Goal: Navigation & Orientation: Find specific page/section

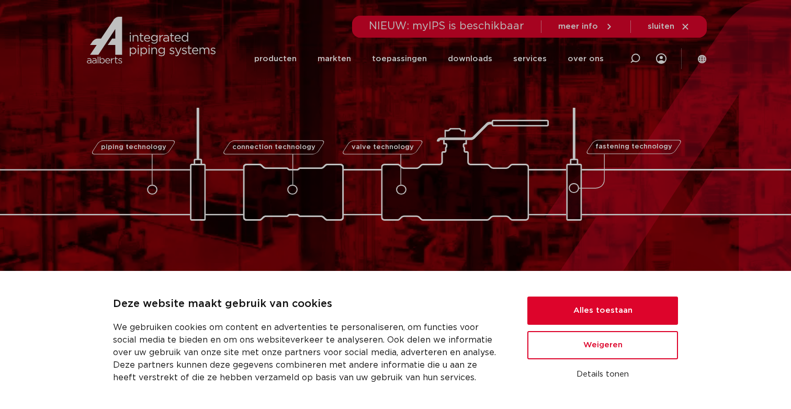
click at [582, 60] on link "over ons" at bounding box center [585, 59] width 36 height 40
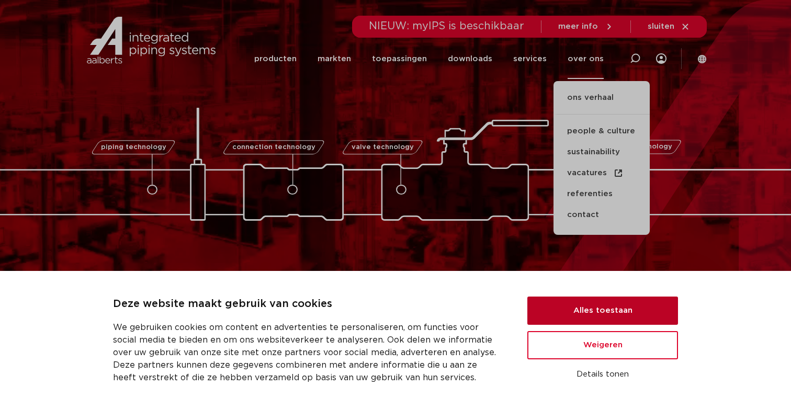
click at [578, 313] on button "Alles toestaan" at bounding box center [602, 311] width 151 height 28
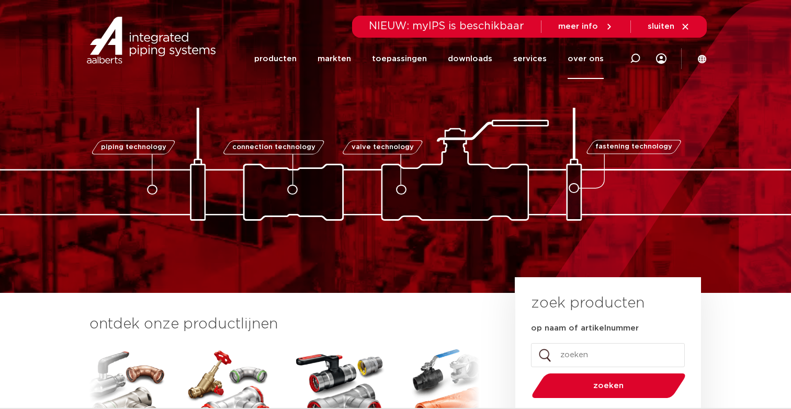
click at [598, 60] on link "over ons" at bounding box center [585, 59] width 36 height 40
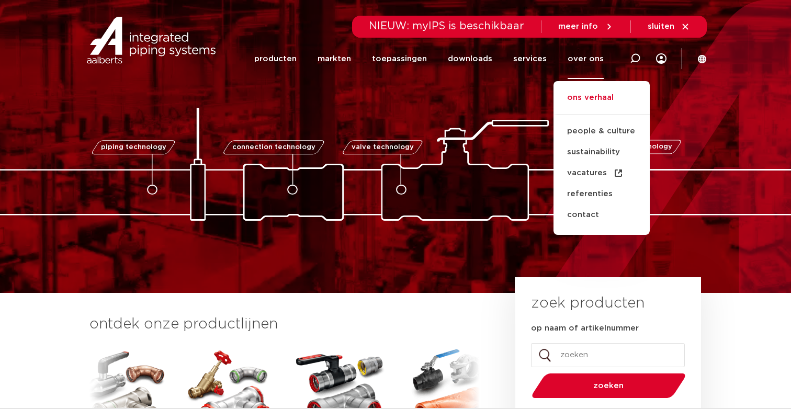
click at [590, 97] on link "ons verhaal" at bounding box center [601, 103] width 96 height 23
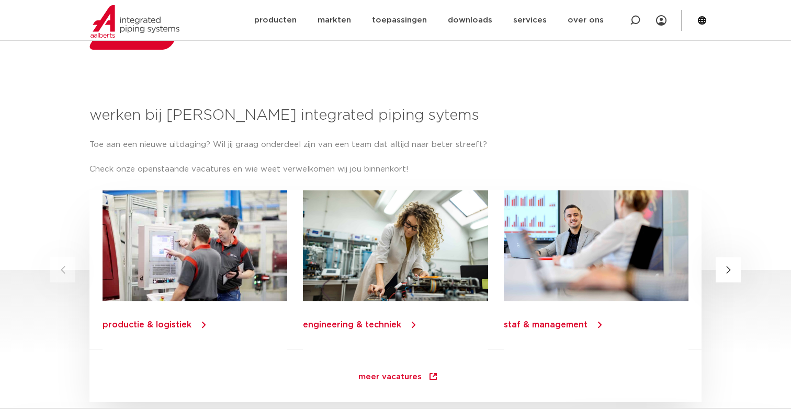
scroll to position [1238, 0]
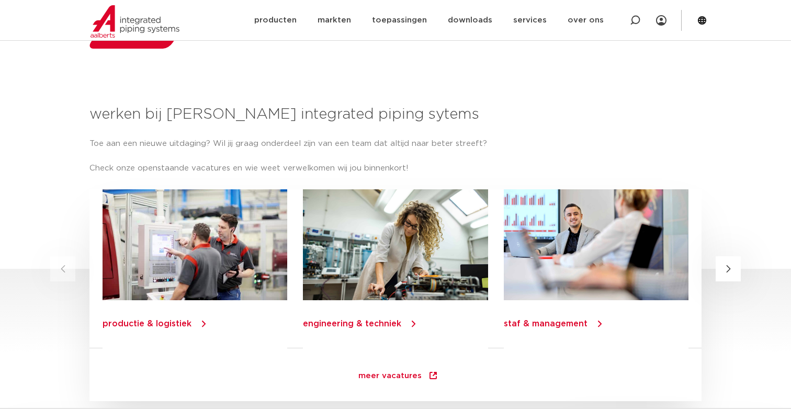
click at [178, 321] on link "productie & logistiek" at bounding box center [146, 324] width 89 height 8
